Goal: Navigation & Orientation: Find specific page/section

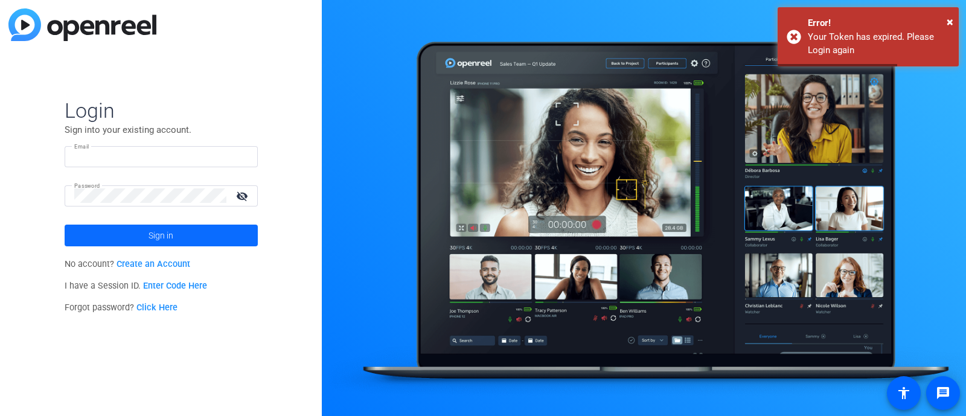
type input "[EMAIL_ADDRESS][DOMAIN_NAME]"
click at [181, 237] on span at bounding box center [161, 235] width 193 height 29
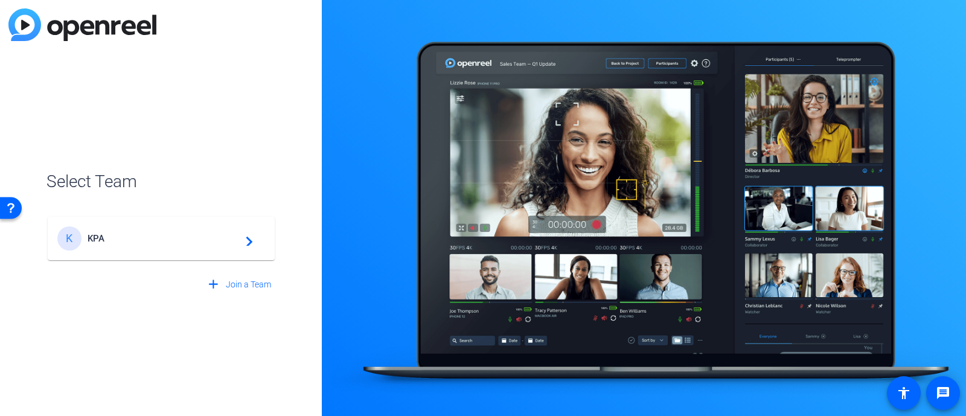
click at [181, 237] on span "KPA" at bounding box center [163, 238] width 151 height 11
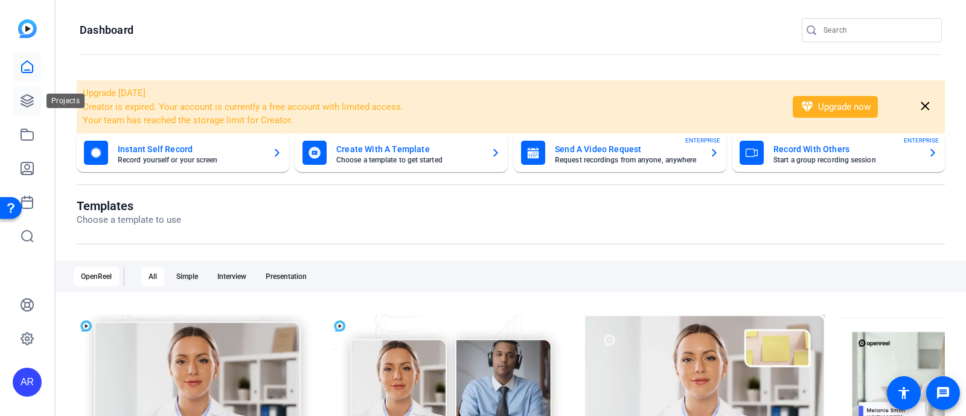
click at [34, 107] on icon at bounding box center [27, 101] width 14 height 14
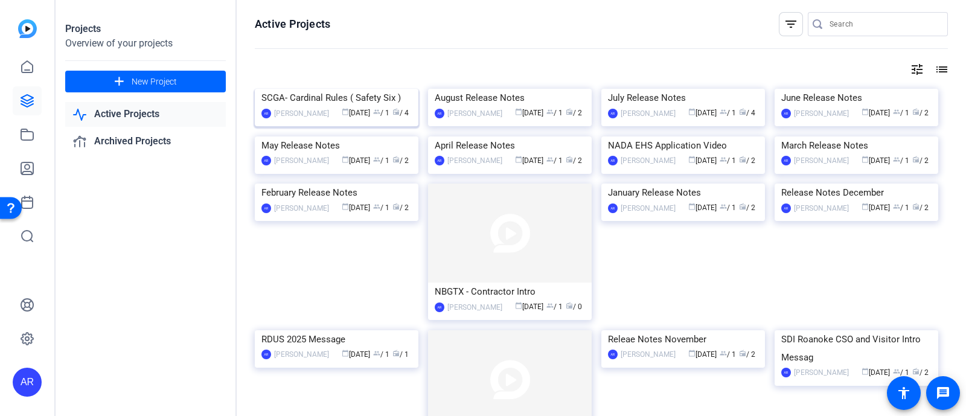
click at [347, 107] on div "SCGA- Cardinal Rules ( Safety Six )" at bounding box center [336, 98] width 150 height 18
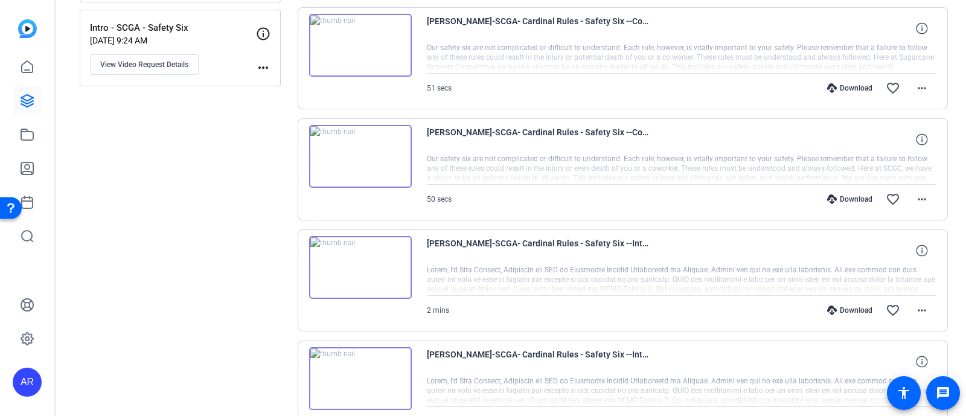
scroll to position [337, 0]
